Goal: Find specific page/section: Find specific page/section

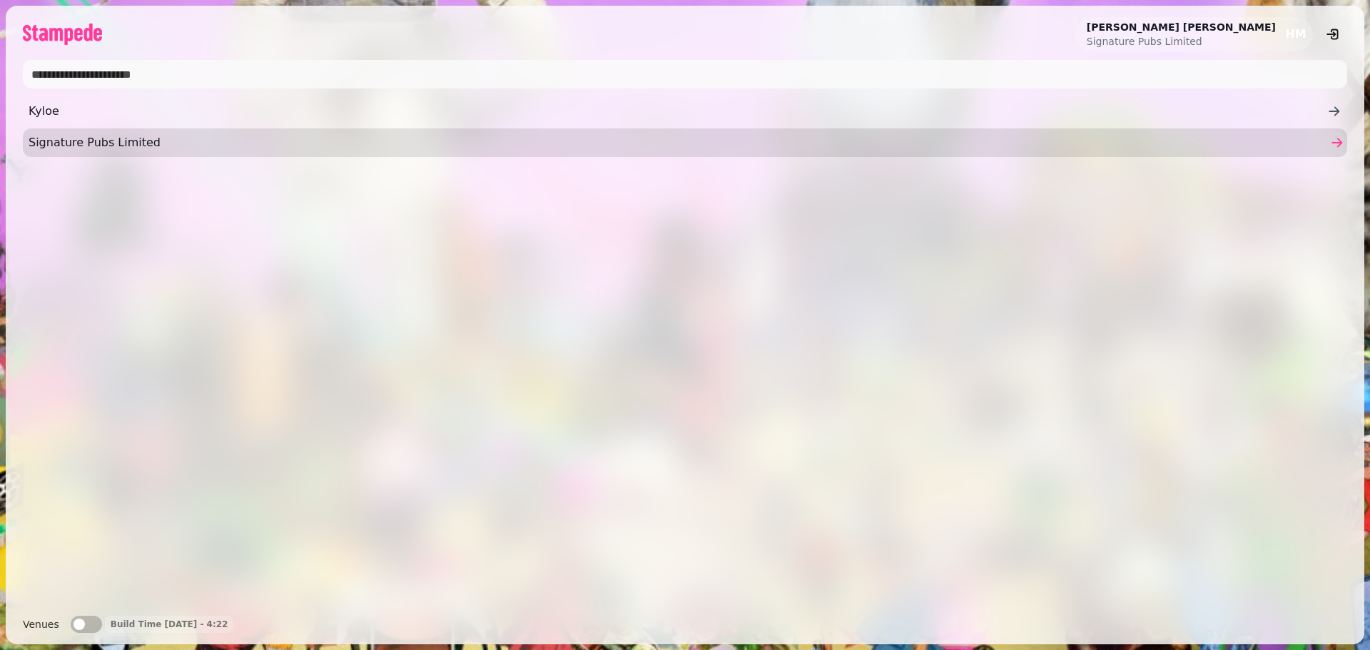
click at [76, 133] on link "Signature Pubs Limited" at bounding box center [685, 142] width 1324 height 29
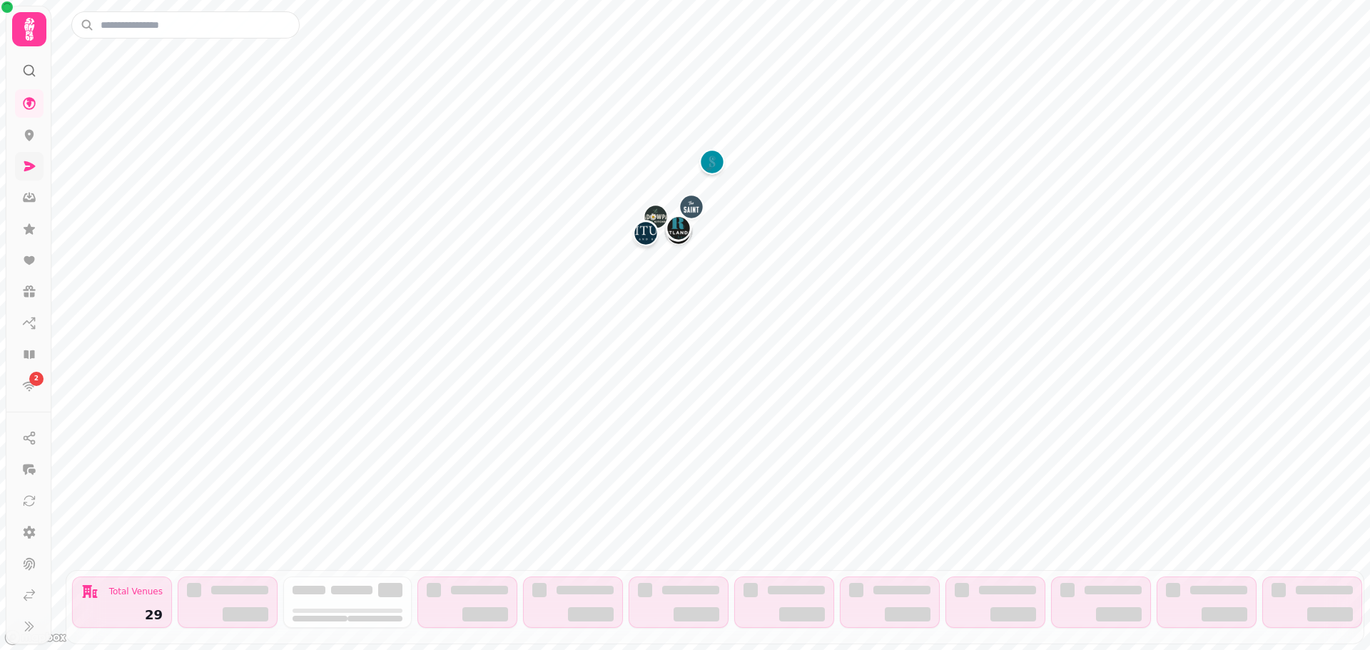
click at [36, 168] on link at bounding box center [29, 166] width 29 height 29
click at [33, 168] on icon at bounding box center [29, 166] width 11 height 10
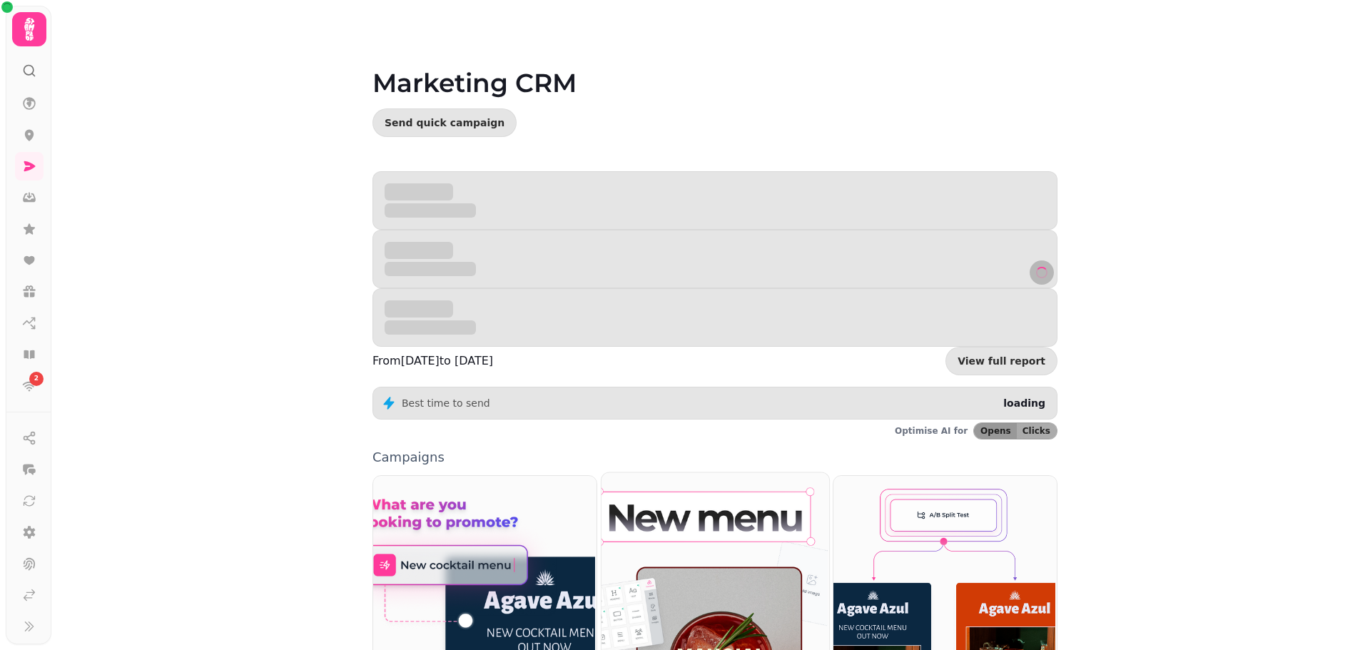
click at [720, 573] on img at bounding box center [713, 613] width 228 height 284
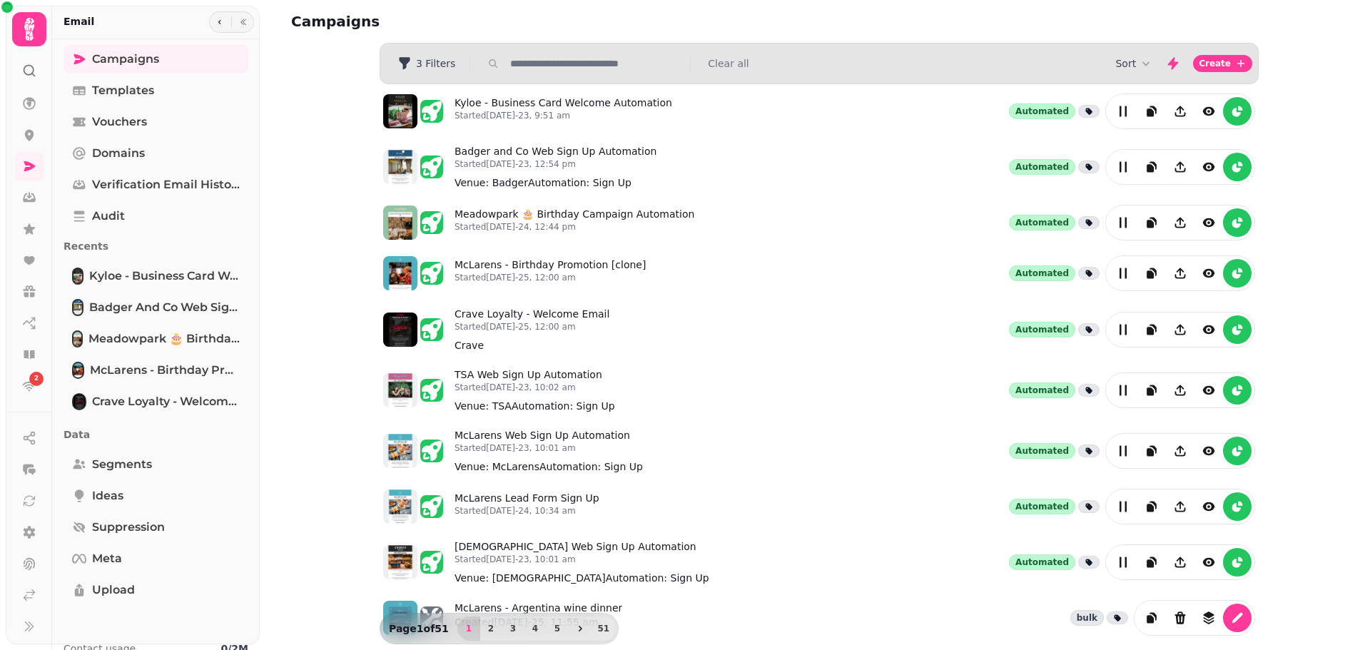
click at [564, 51] on div "Sort Create" at bounding box center [818, 63] width 877 height 29
click at [565, 53] on div "3 Filters Clear all" at bounding box center [818, 63] width 877 height 23
click at [540, 69] on input "text" at bounding box center [595, 63] width 183 height 14
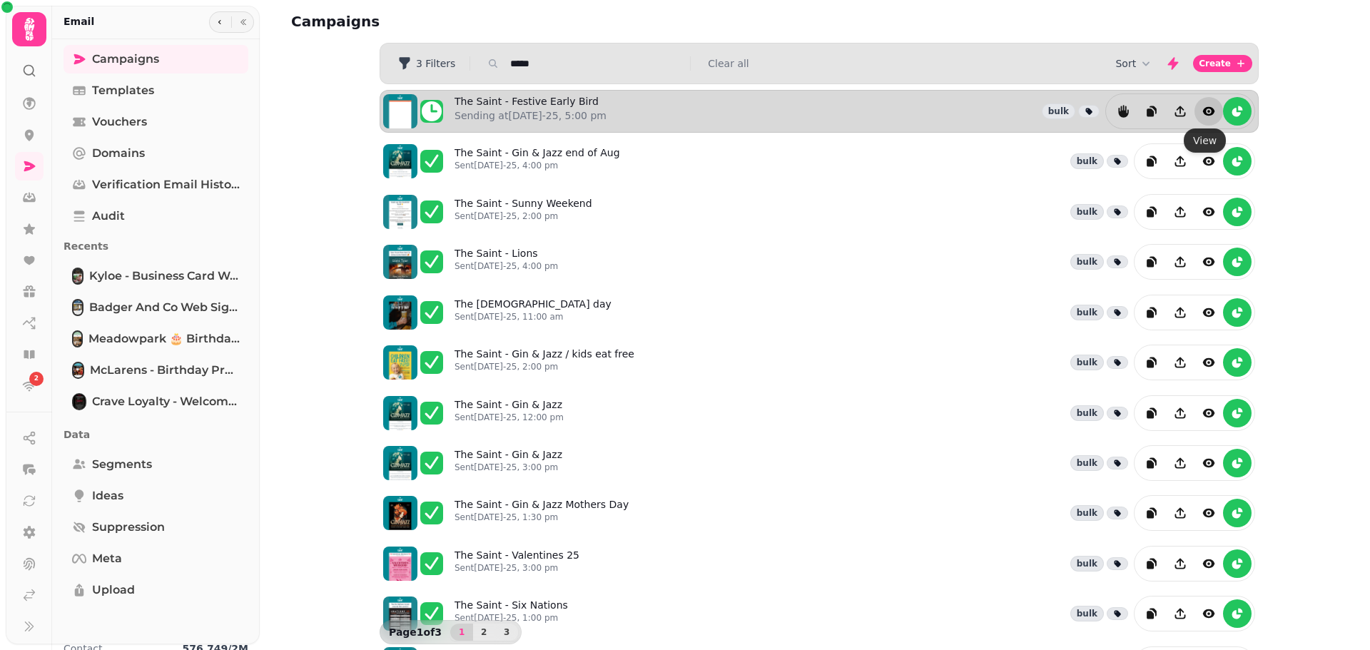
type input "*****"
click at [1211, 106] on button "view" at bounding box center [1208, 111] width 29 height 29
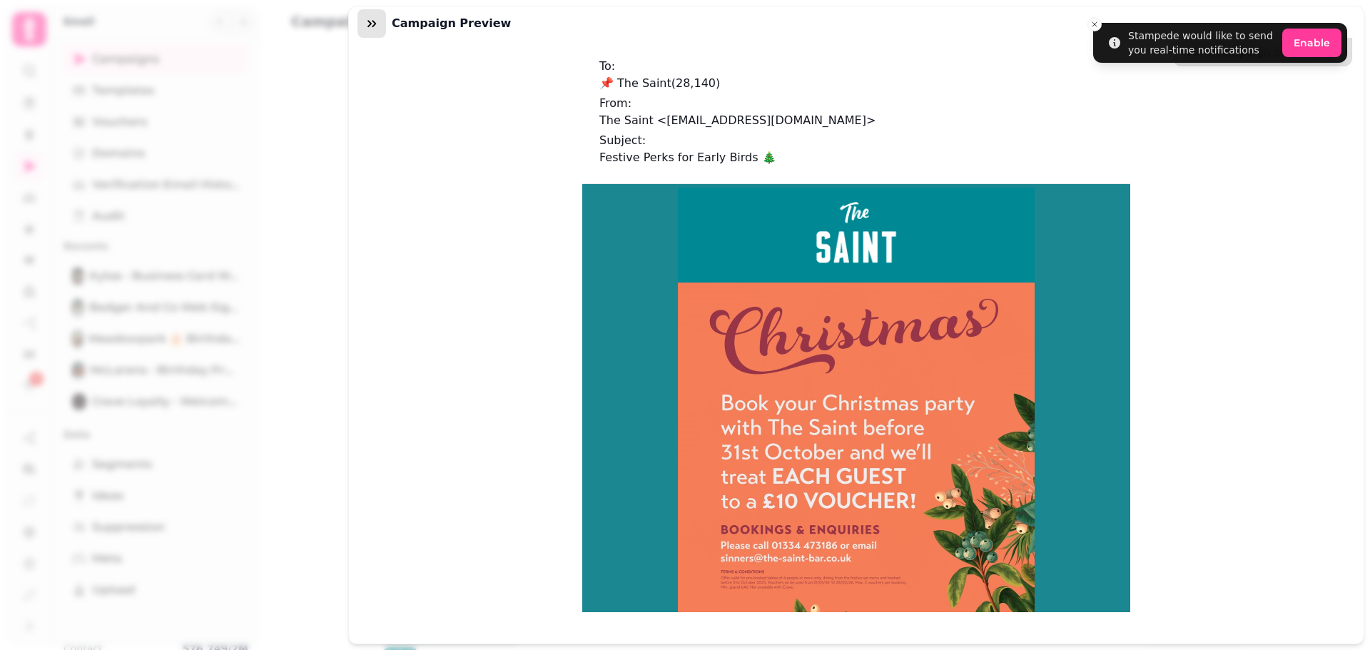
click at [369, 24] on icon "button" at bounding box center [372, 23] width 14 height 14
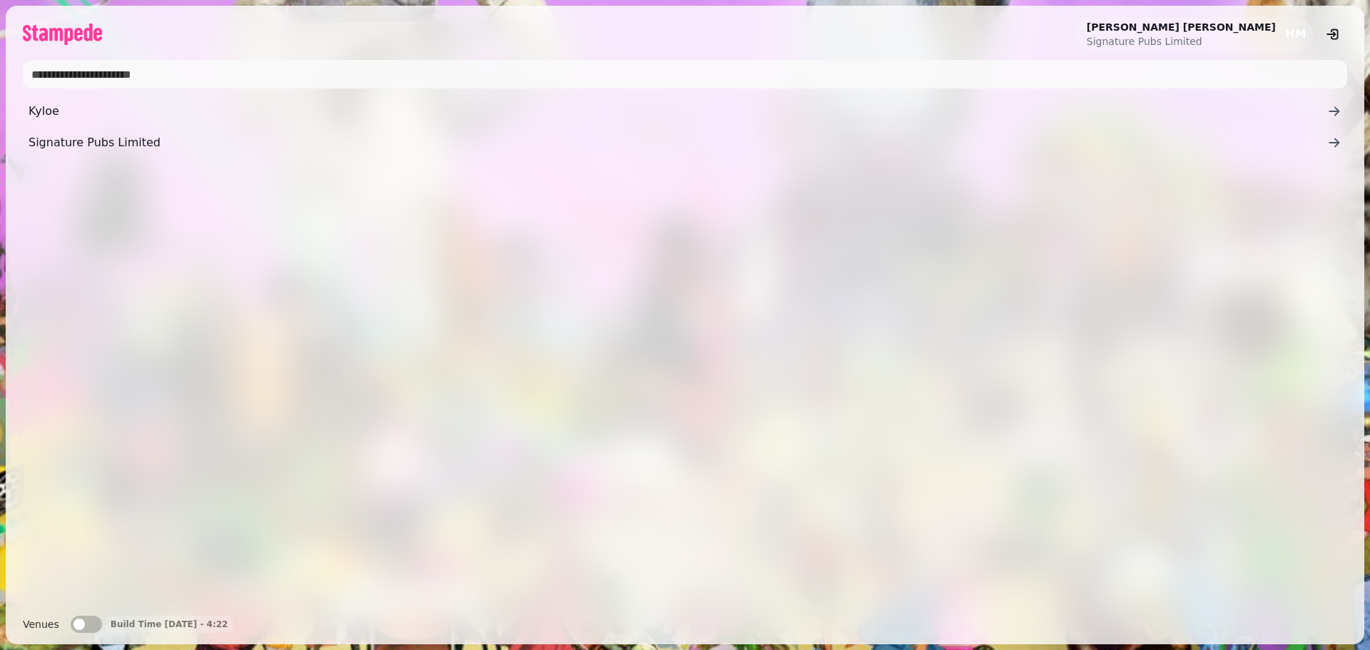
click at [470, 128] on ul "Kyloe Signature Pubs Limited" at bounding box center [685, 127] width 1324 height 60
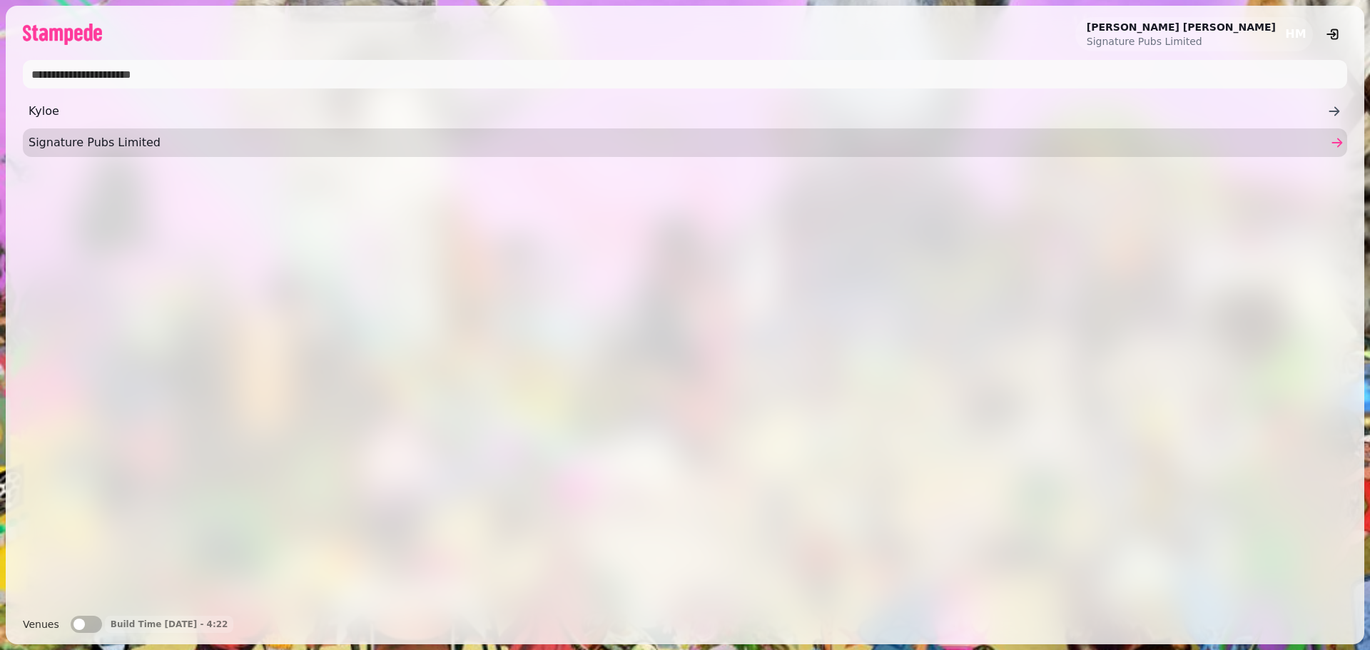
click at [464, 138] on span "Signature Pubs Limited" at bounding box center [678, 142] width 1298 height 17
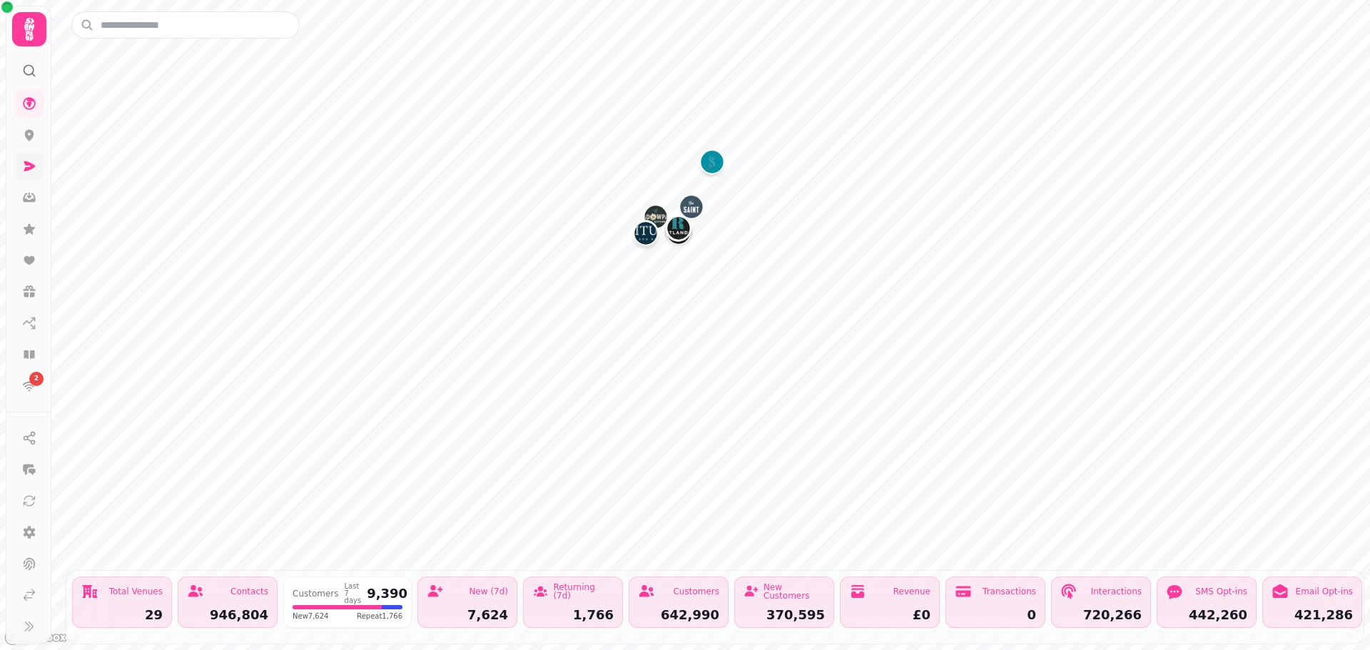
click at [24, 168] on icon at bounding box center [29, 166] width 14 height 14
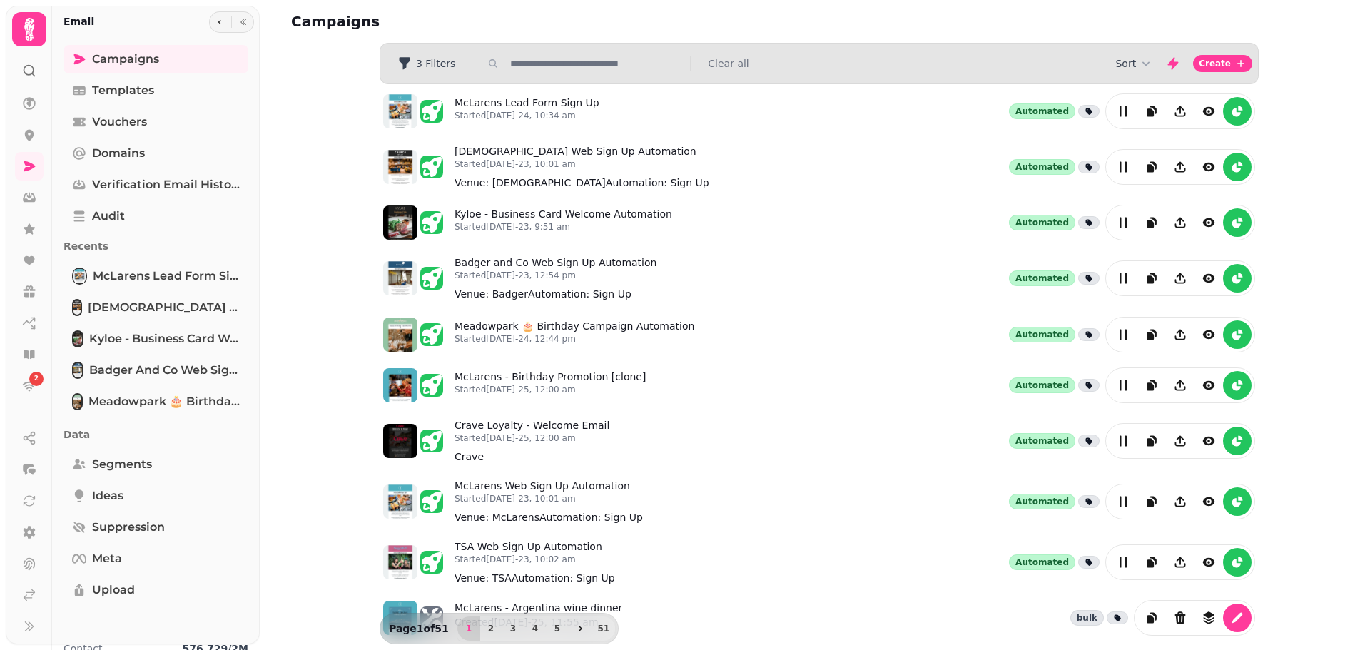
click at [530, 76] on div "Sort Create" at bounding box center [818, 63] width 877 height 29
click at [537, 72] on div "3 Filters Clear all" at bounding box center [818, 63] width 877 height 23
click at [537, 65] on input "text" at bounding box center [595, 63] width 183 height 14
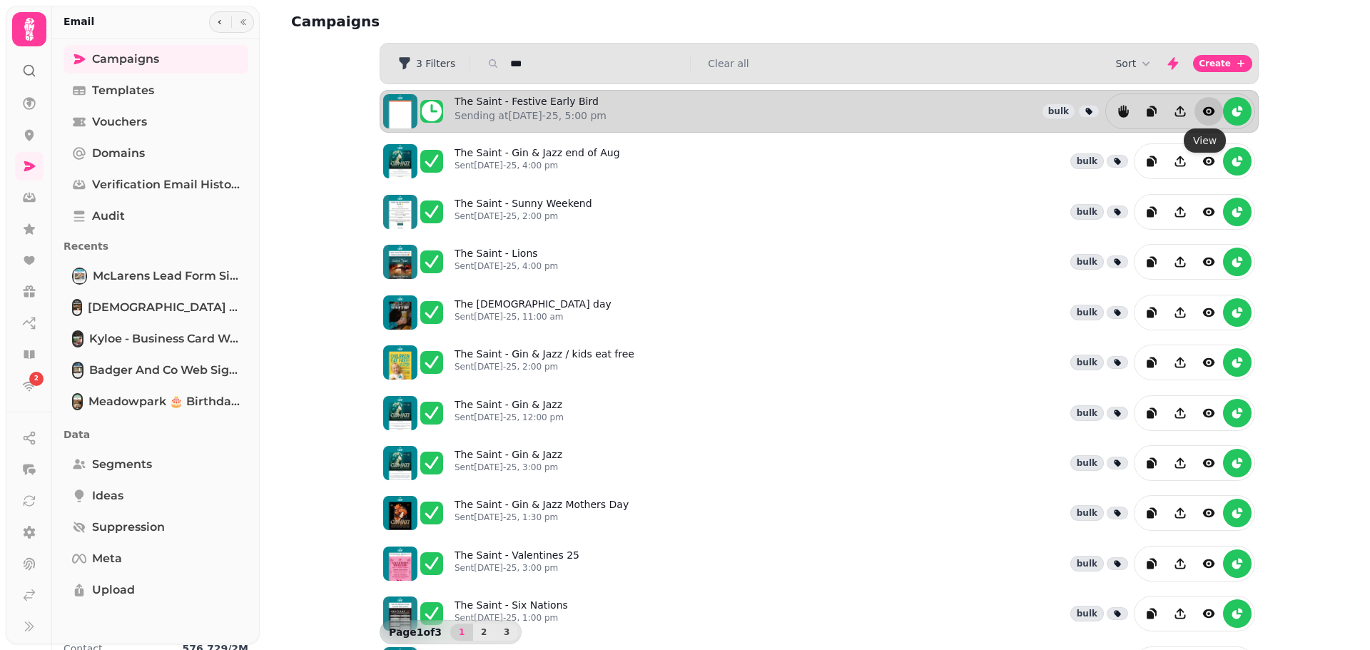
type input "***"
click at [1205, 110] on icon "view" at bounding box center [1208, 111] width 14 height 14
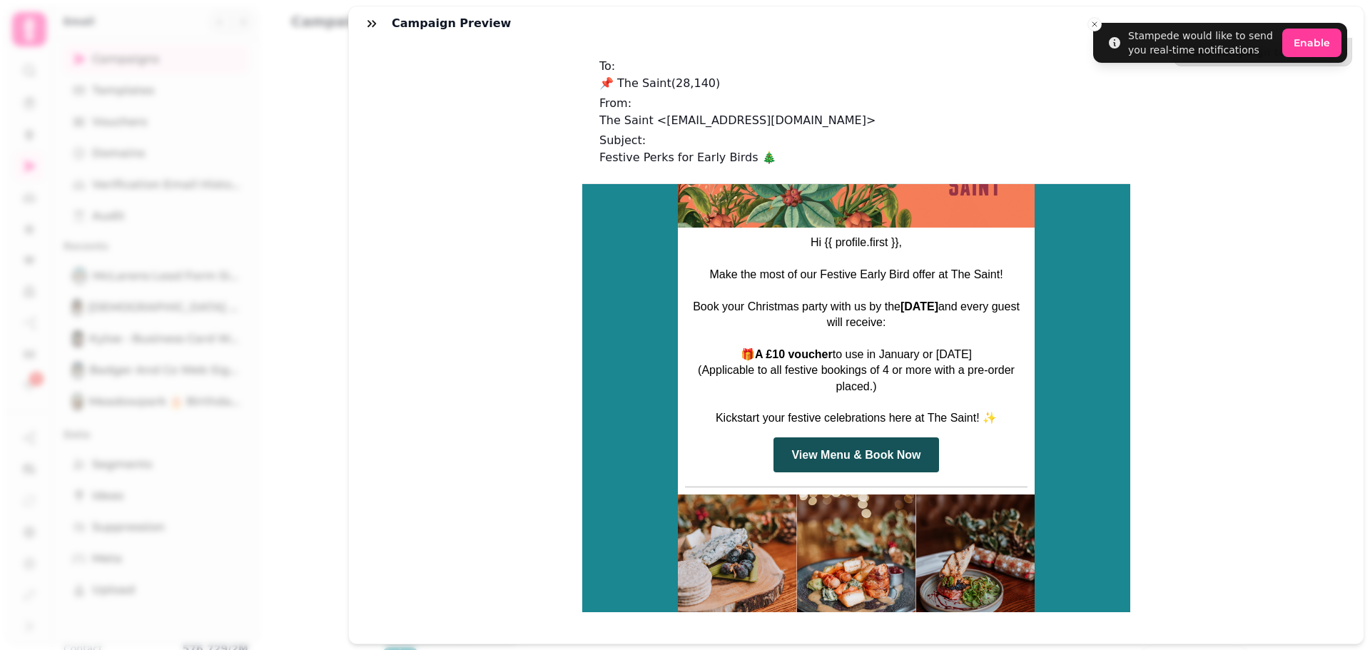
scroll to position [571, 0]
